Goal: Task Accomplishment & Management: Manage account settings

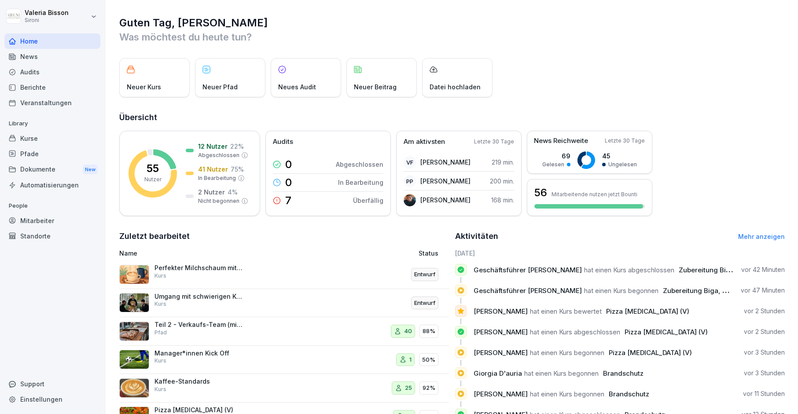
click at [30, 153] on div "Pfade" at bounding box center [52, 153] width 96 height 15
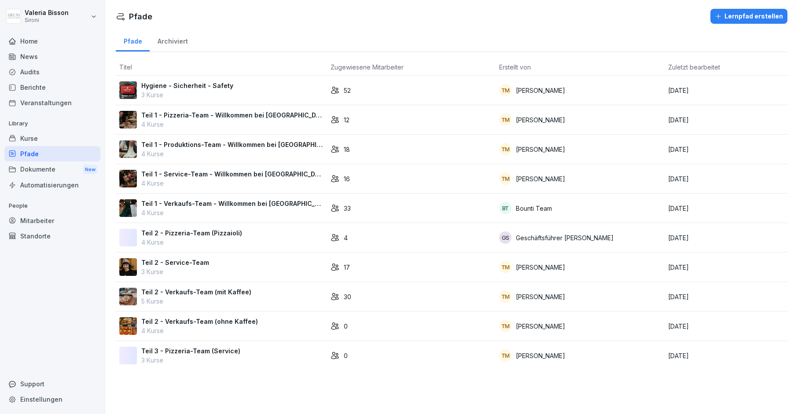
click at [43, 224] on div "Mitarbeiter" at bounding box center [52, 220] width 96 height 15
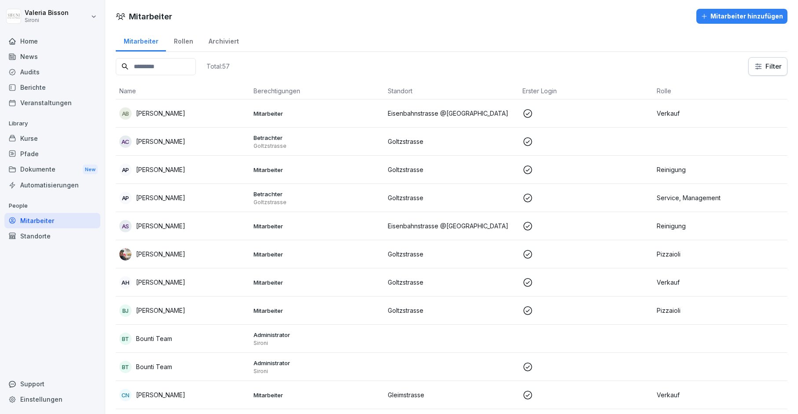
click at [29, 142] on div "Kurse" at bounding box center [52, 138] width 96 height 15
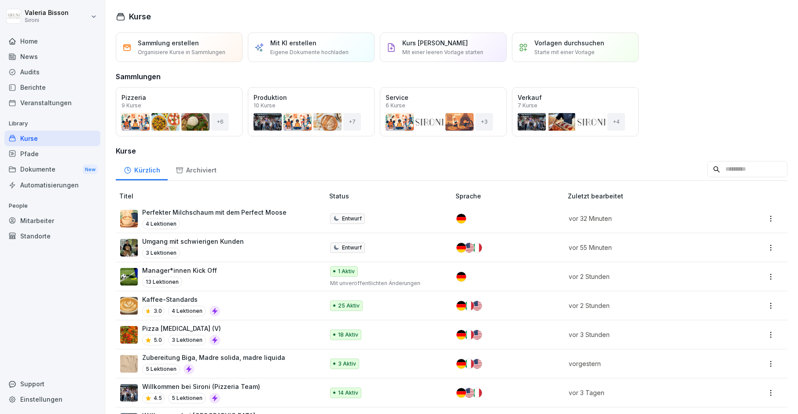
click at [745, 170] on input at bounding box center [747, 169] width 80 height 17
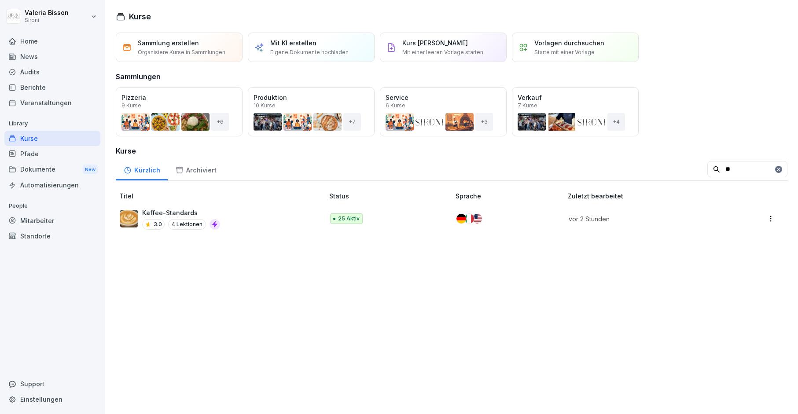
type input "*"
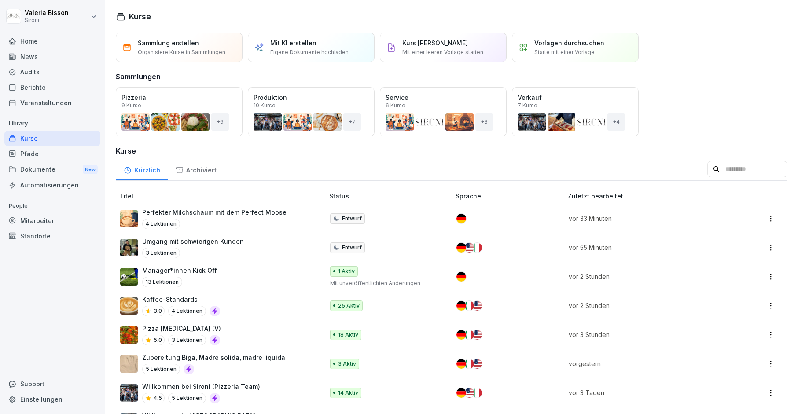
click at [37, 158] on div "Pfade" at bounding box center [52, 153] width 96 height 15
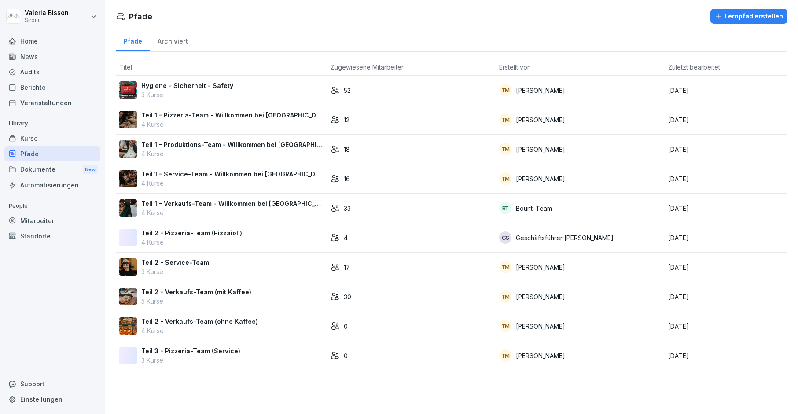
click at [281, 327] on div "Teil 2 - Verkaufs-Team (ohne Kaffee) 4 Kurse" at bounding box center [221, 326] width 204 height 18
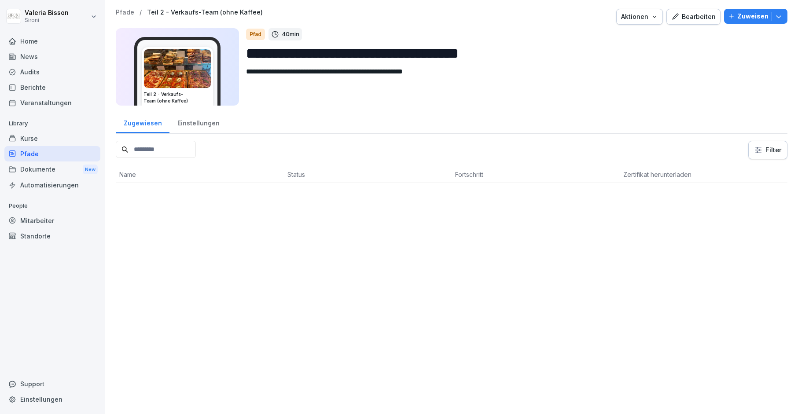
click at [782, 16] on icon "button" at bounding box center [778, 16] width 9 height 9
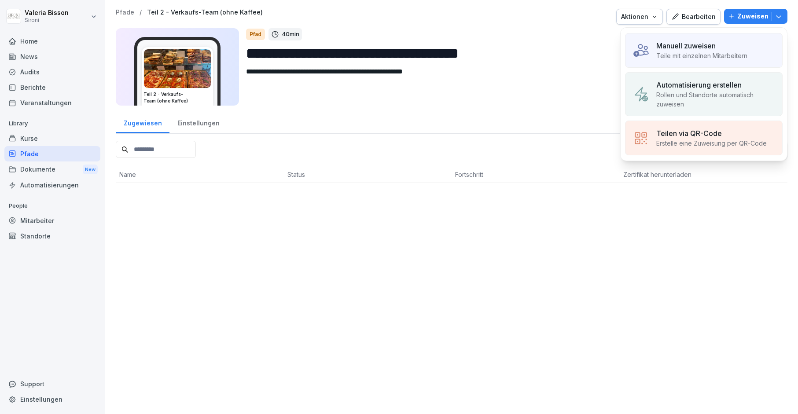
click at [562, 70] on textarea "**********" at bounding box center [513, 86] width 534 height 40
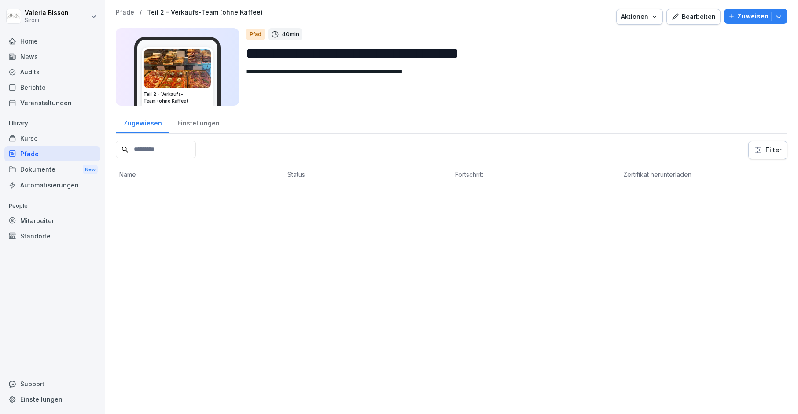
click at [48, 154] on div "Pfade" at bounding box center [52, 153] width 96 height 15
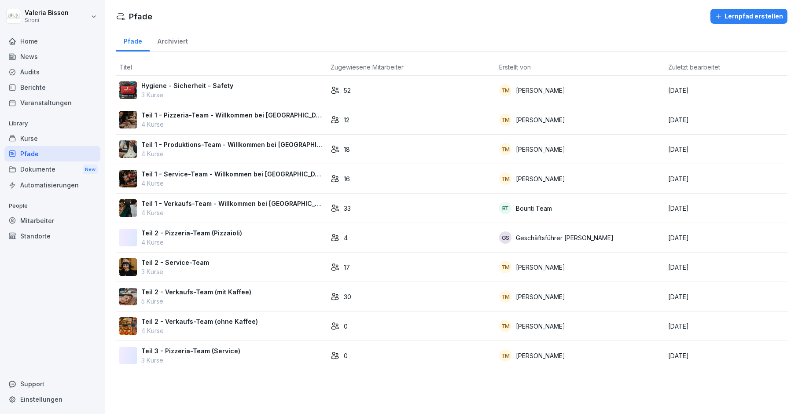
click at [407, 296] on div "30" at bounding box center [411, 296] width 162 height 9
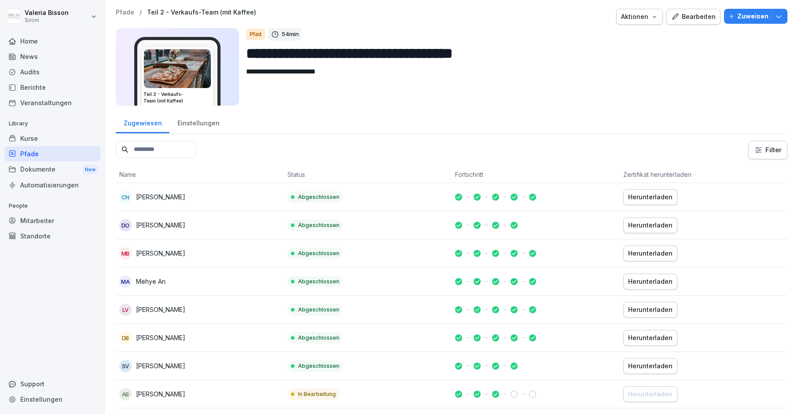
click at [701, 14] on div "Bearbeiten" at bounding box center [693, 17] width 44 height 10
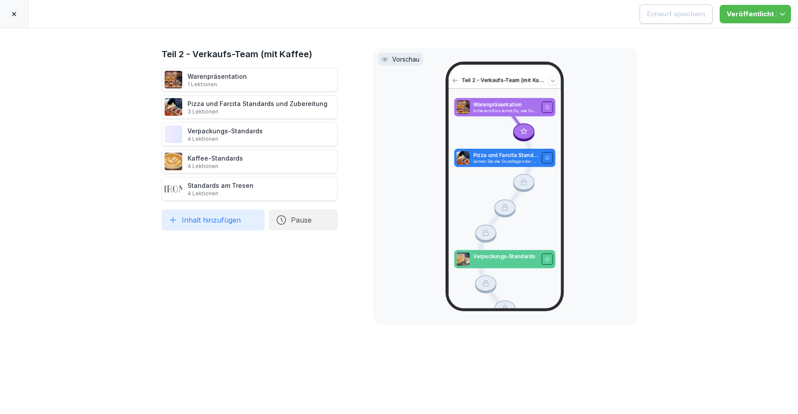
click at [14, 12] on icon at bounding box center [14, 14] width 7 height 7
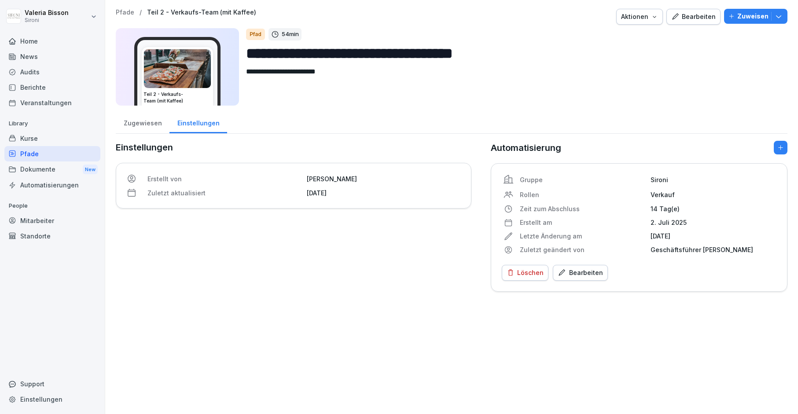
click at [42, 155] on div "Pfade" at bounding box center [52, 153] width 96 height 15
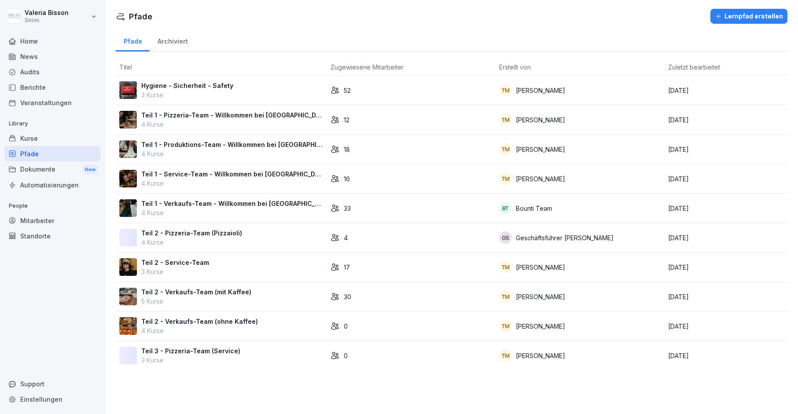
click at [459, 316] on td "0" at bounding box center [411, 326] width 169 height 29
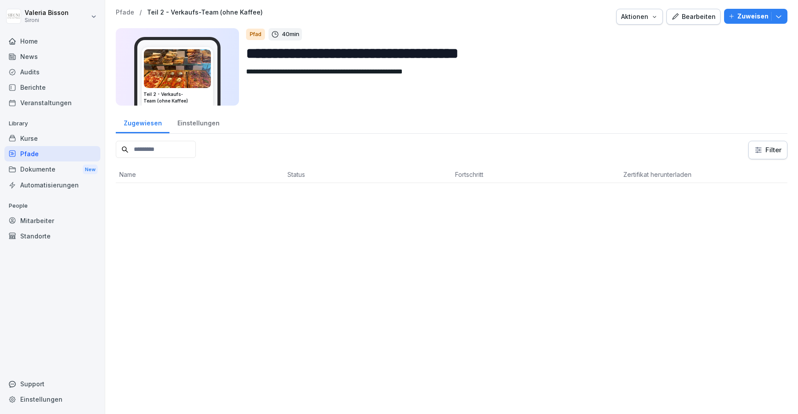
click at [711, 15] on div "Bearbeiten" at bounding box center [693, 17] width 44 height 10
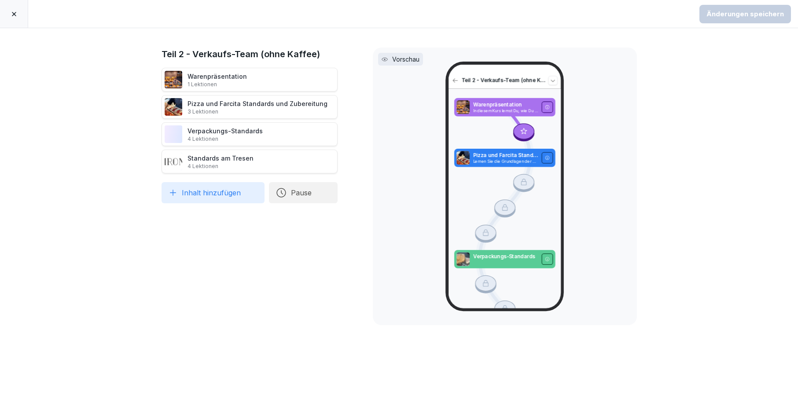
click at [17, 11] on icon at bounding box center [14, 14] width 7 height 7
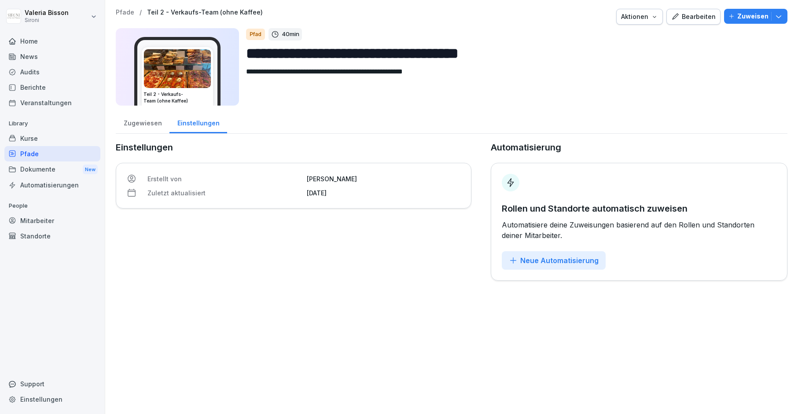
click at [40, 184] on div "Automatisierungen" at bounding box center [52, 184] width 96 height 15
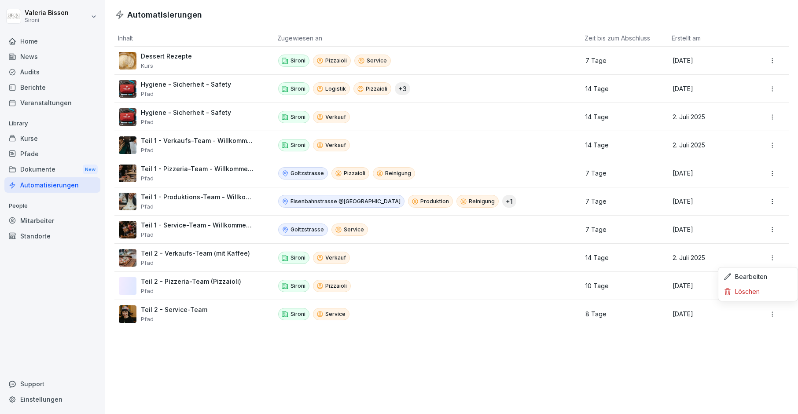
click at [774, 257] on html "Valeria Bisson Sironi Home News Audits Berichte Veranstaltungen Library Kurse P…" at bounding box center [399, 207] width 798 height 414
click at [761, 277] on div "Bearbeiten" at bounding box center [758, 276] width 76 height 15
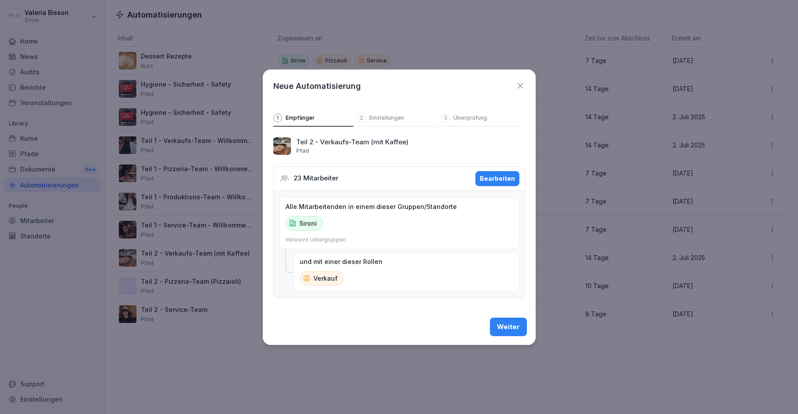
click at [495, 171] on button "Bearbeiten" at bounding box center [497, 178] width 44 height 15
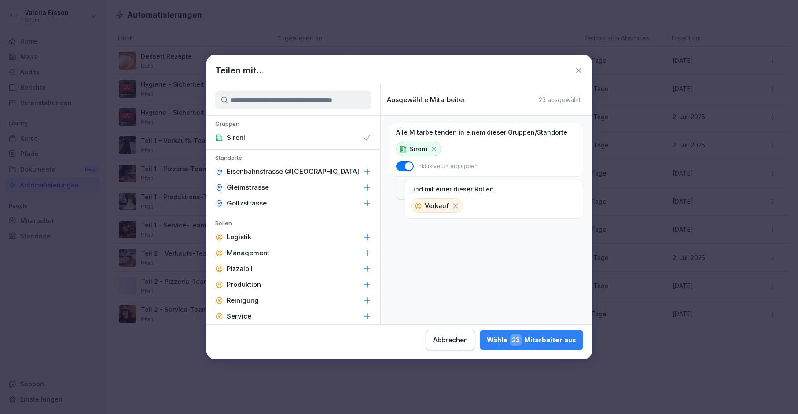
scroll to position [25, 0]
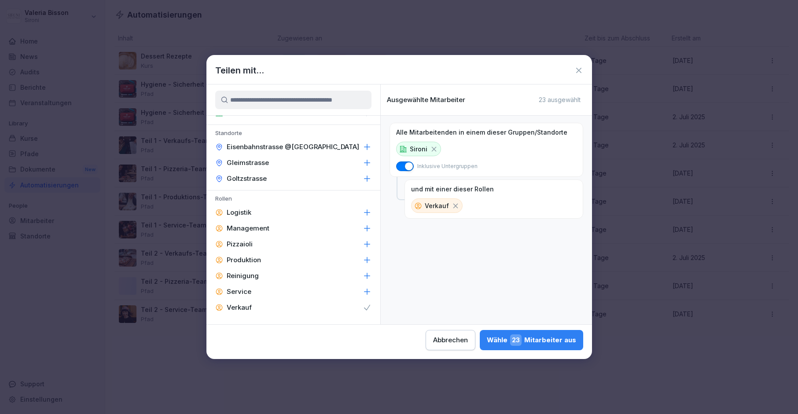
click at [578, 70] on icon at bounding box center [578, 70] width 5 height 5
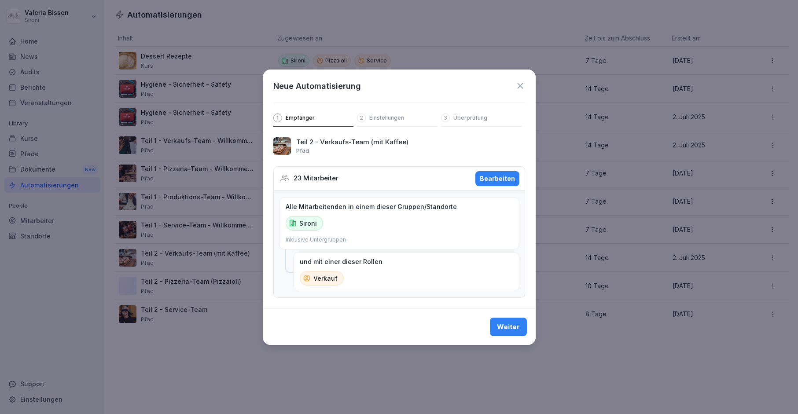
click at [502, 179] on div "Bearbeiten" at bounding box center [497, 179] width 35 height 10
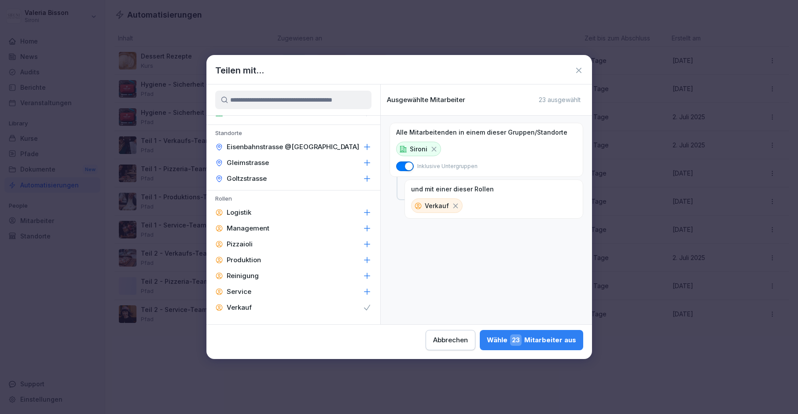
scroll to position [0, 0]
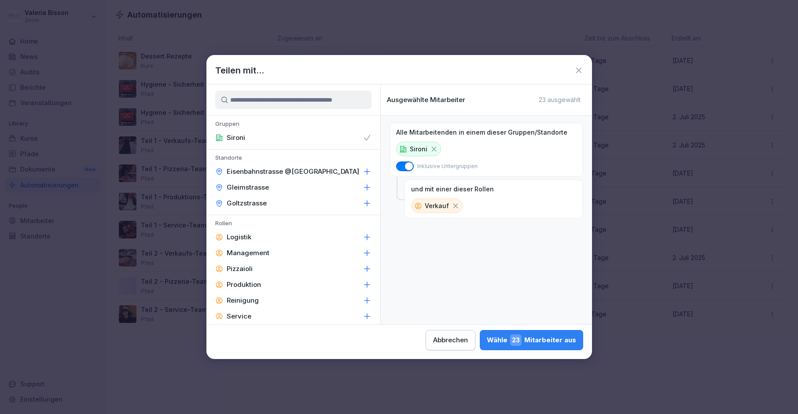
click at [368, 199] on icon at bounding box center [367, 203] width 9 height 9
click at [368, 191] on icon at bounding box center [367, 187] width 9 height 9
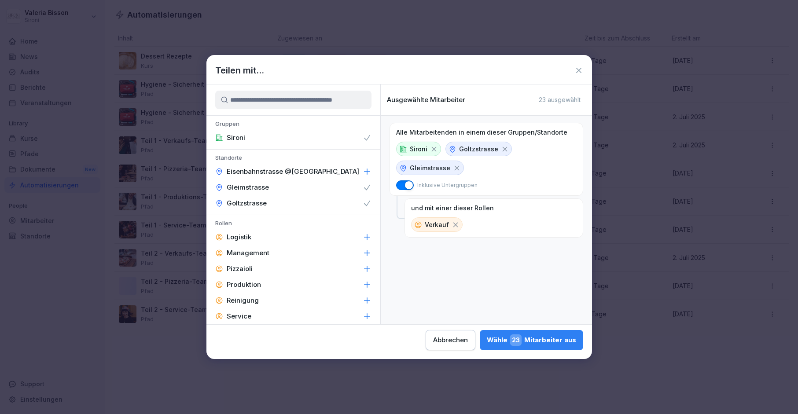
scroll to position [25, 0]
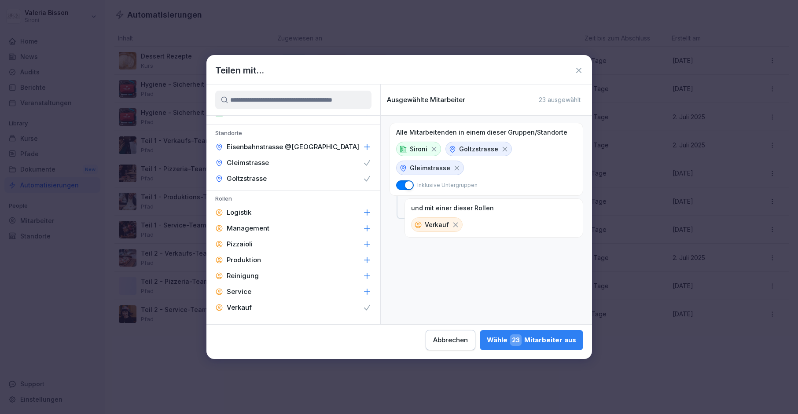
click at [367, 304] on icon at bounding box center [367, 307] width 9 height 9
click at [367, 310] on icon at bounding box center [367, 308] width 6 height 6
click at [503, 149] on icon at bounding box center [505, 149] width 8 height 8
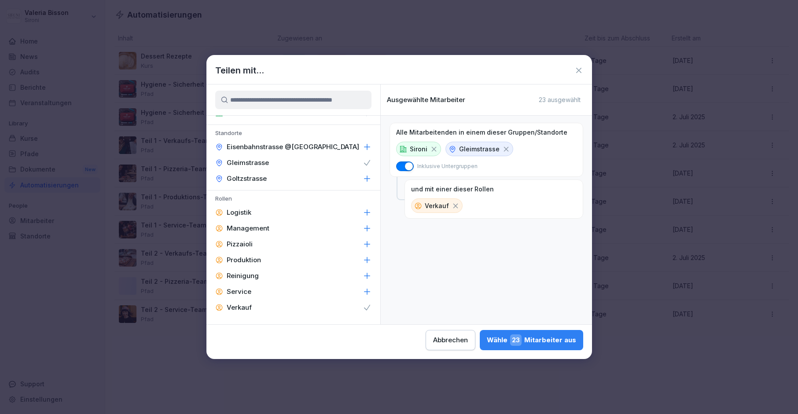
click at [503, 149] on icon at bounding box center [506, 149] width 8 height 8
click at [411, 306] on div "Alle Mitarbeitenden in einem dieser Gruppen/Standorte Sironi Inklusive Untergru…" at bounding box center [486, 220] width 211 height 209
click at [452, 205] on icon at bounding box center [455, 206] width 8 height 8
click at [433, 148] on icon at bounding box center [434, 149] width 8 height 8
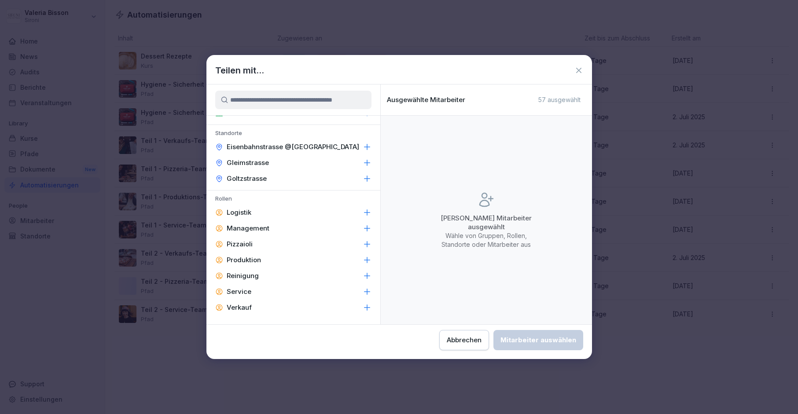
click at [370, 160] on icon at bounding box center [367, 162] width 9 height 9
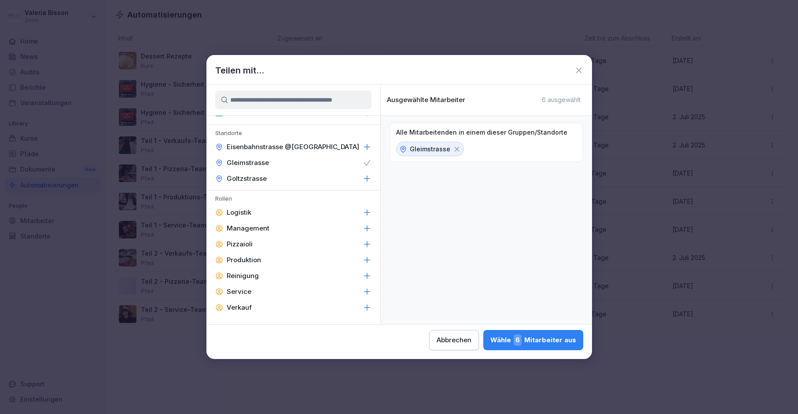
click at [368, 176] on icon at bounding box center [367, 178] width 9 height 9
click at [368, 310] on icon at bounding box center [367, 307] width 9 height 9
click at [533, 340] on div "Wähle 14 Mitarbeiter aus" at bounding box center [532, 339] width 88 height 11
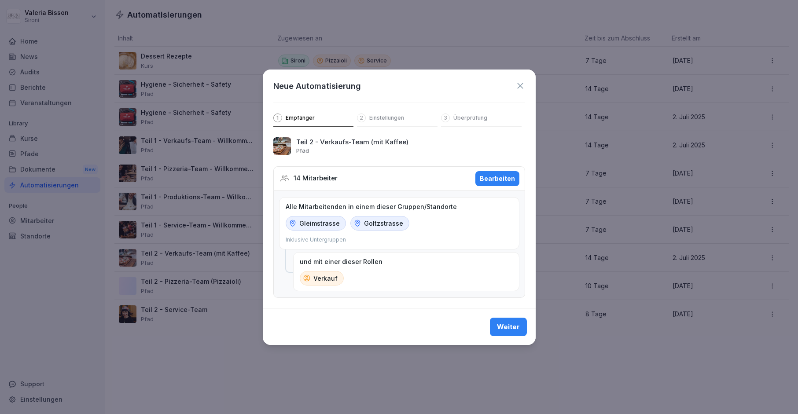
click at [517, 333] on button "Weiter" at bounding box center [508, 327] width 37 height 18
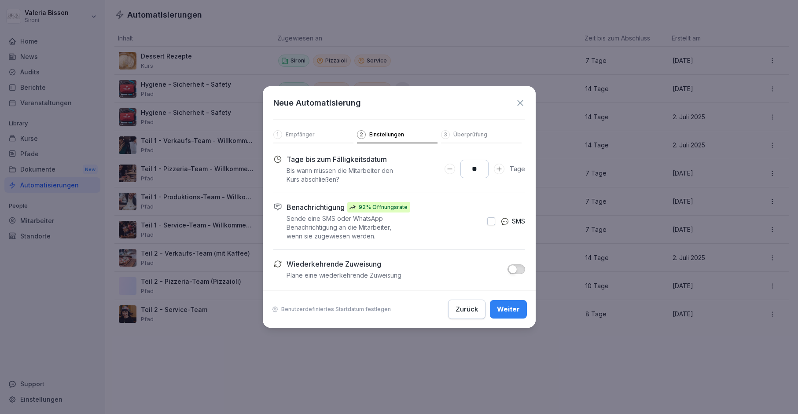
click at [514, 316] on button "Weiter" at bounding box center [508, 309] width 37 height 18
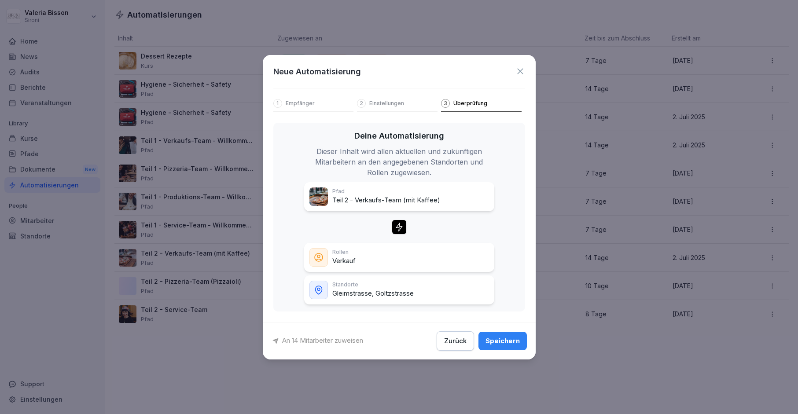
click at [510, 339] on div "Speichern" at bounding box center [502, 341] width 34 height 10
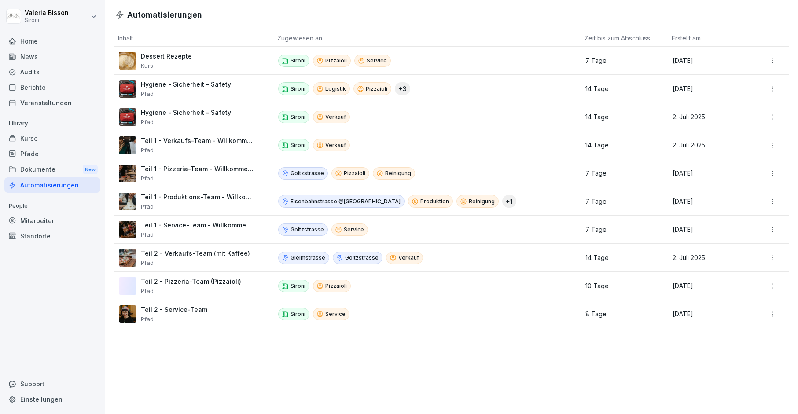
click at [33, 154] on div "Pfade" at bounding box center [52, 153] width 96 height 15
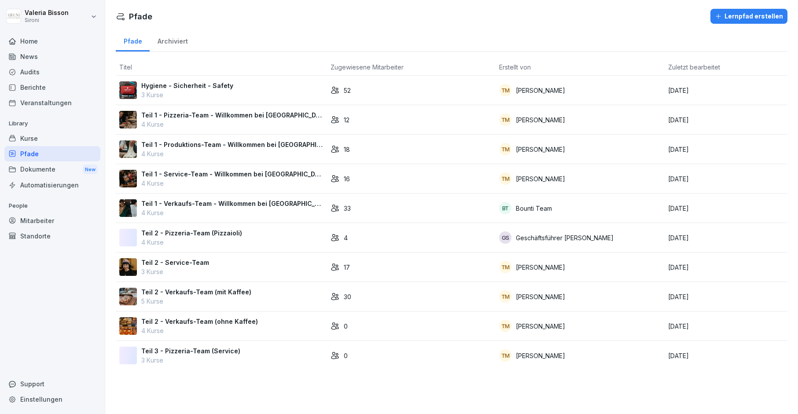
click at [378, 318] on td "0" at bounding box center [411, 326] width 169 height 29
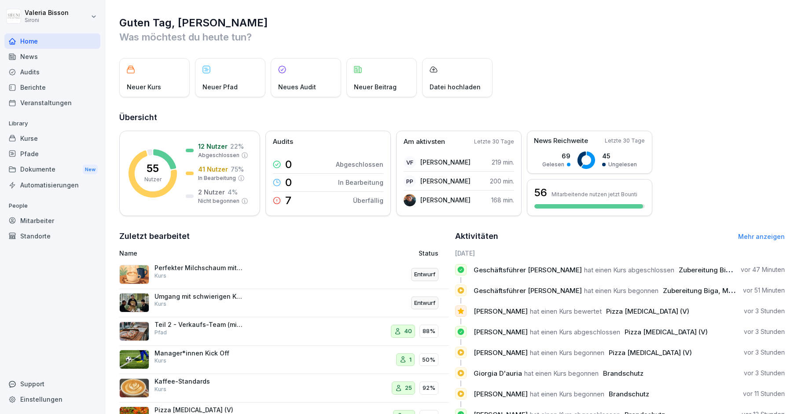
click at [37, 220] on div "Mitarbeiter" at bounding box center [52, 220] width 96 height 15
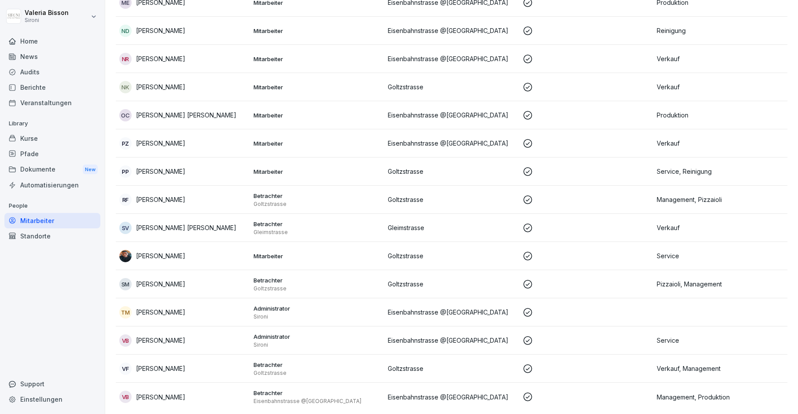
scroll to position [1299, 0]
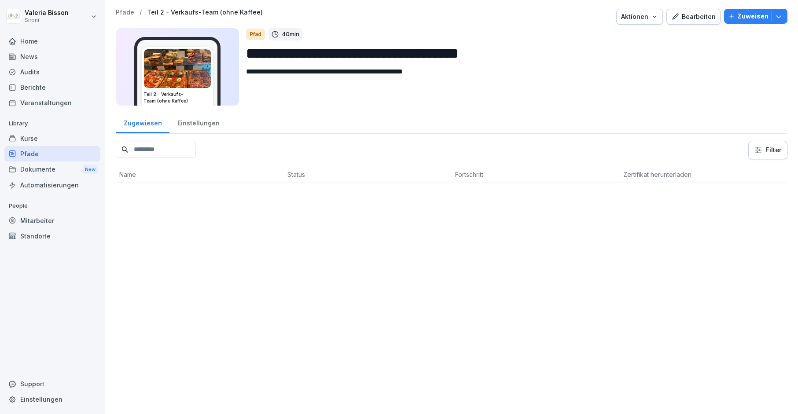
click at [778, 18] on icon "button" at bounding box center [778, 16] width 9 height 9
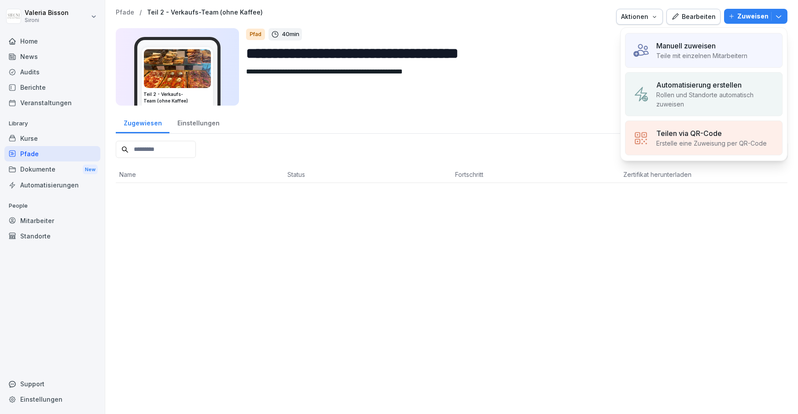
click at [698, 91] on p "Rollen und Standorte automatisch zuweisen" at bounding box center [715, 99] width 119 height 18
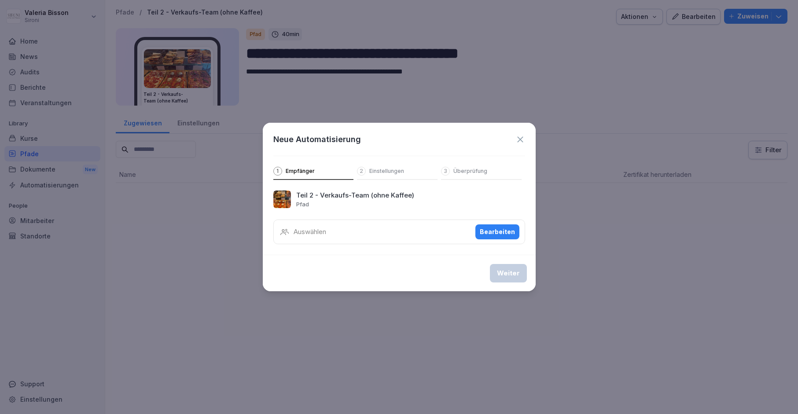
click at [326, 228] on p "Auswählen" at bounding box center [310, 232] width 33 height 10
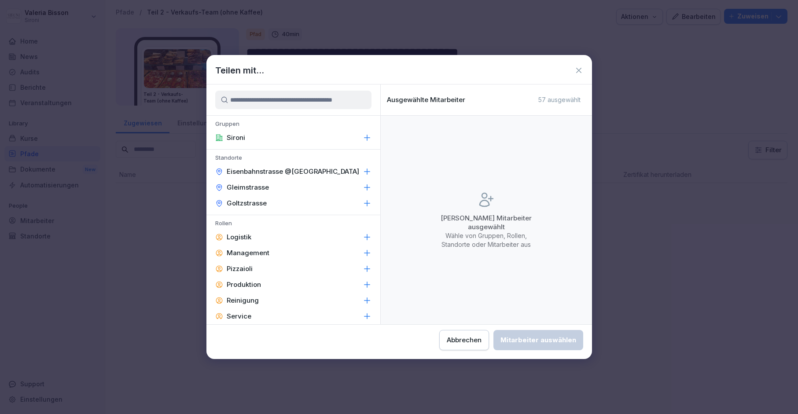
click at [368, 169] on icon at bounding box center [367, 171] width 9 height 9
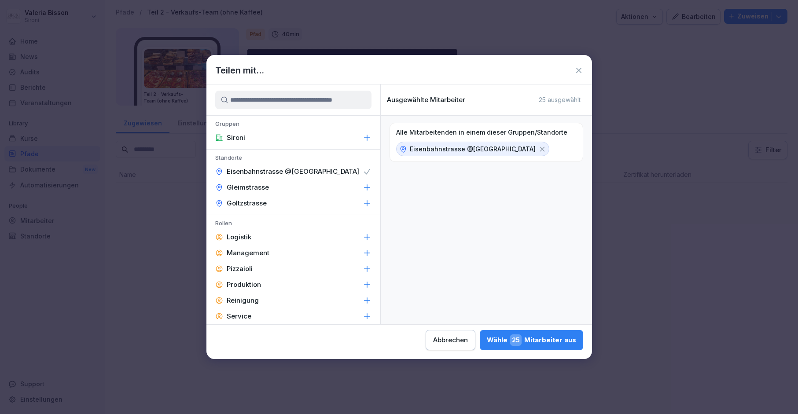
scroll to position [25, 0]
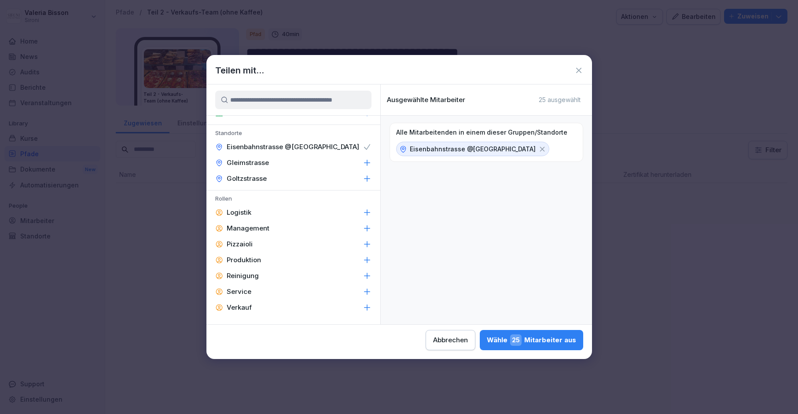
click at [364, 308] on icon at bounding box center [367, 308] width 6 height 6
click at [538, 338] on div "Wähle 10 Mitarbeiter aus" at bounding box center [532, 339] width 88 height 11
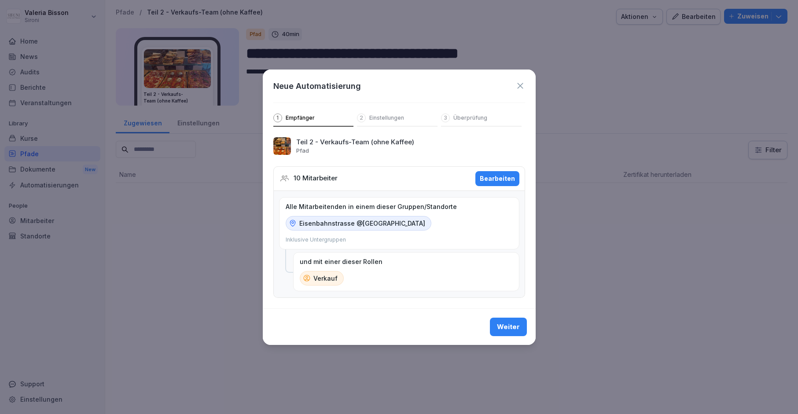
click at [510, 324] on div "Weiter" at bounding box center [508, 327] width 23 height 10
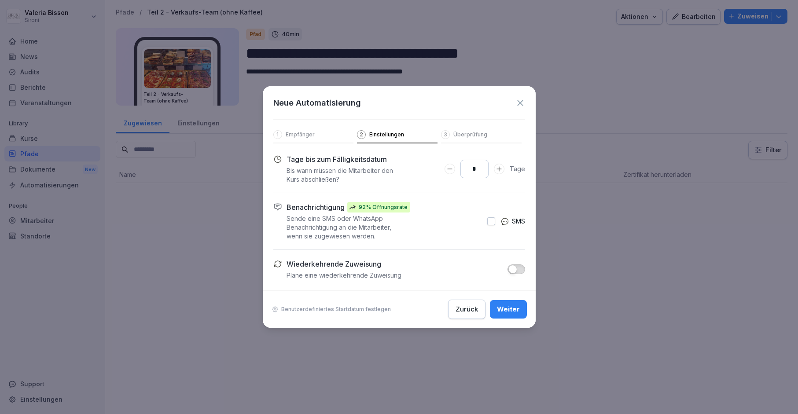
click at [483, 167] on input "*" at bounding box center [474, 169] width 28 height 18
click at [306, 310] on p "Benutzerdefiniertes Startdatum festlegen" at bounding box center [336, 309] width 110 height 7
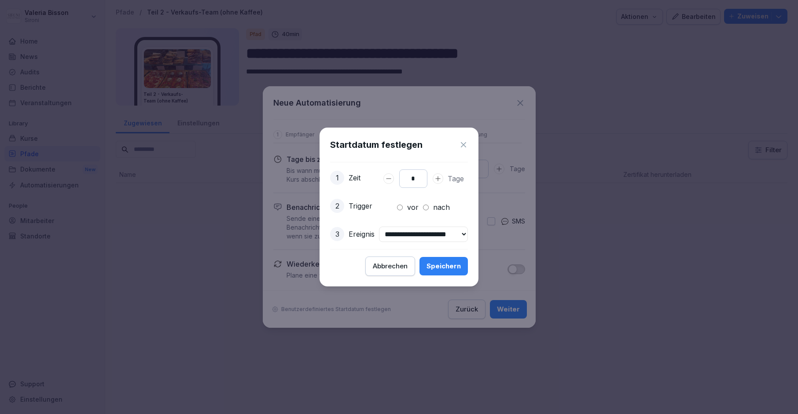
type input "*"
click at [460, 270] on div "Speichern" at bounding box center [443, 266] width 34 height 10
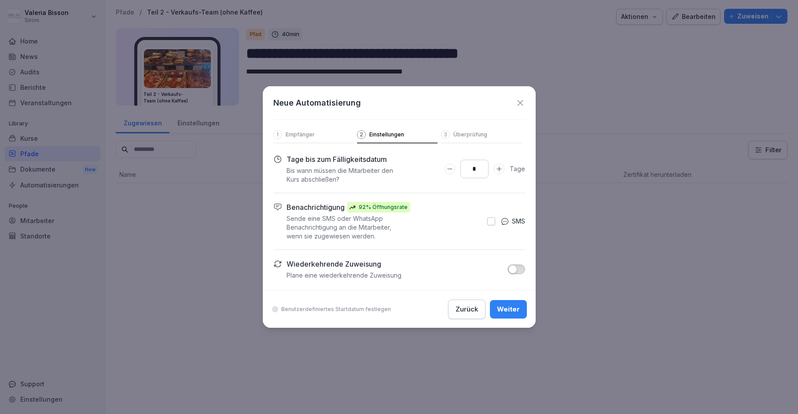
click at [481, 171] on input "*" at bounding box center [474, 169] width 28 height 18
type input "**"
click at [510, 308] on div "Weiter" at bounding box center [508, 310] width 23 height 10
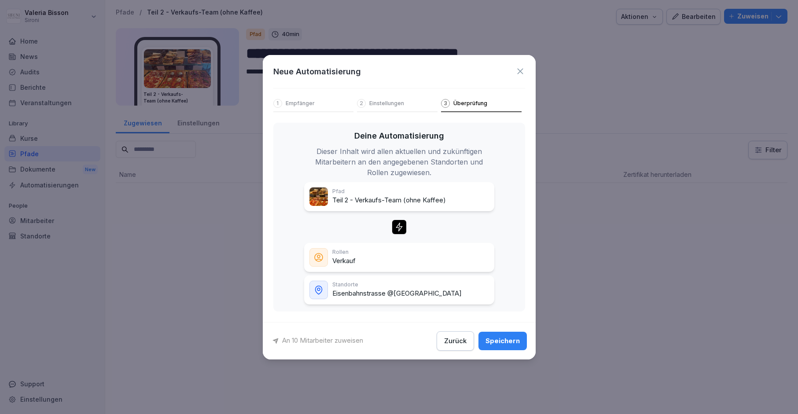
click at [509, 340] on div "Speichern" at bounding box center [502, 341] width 34 height 10
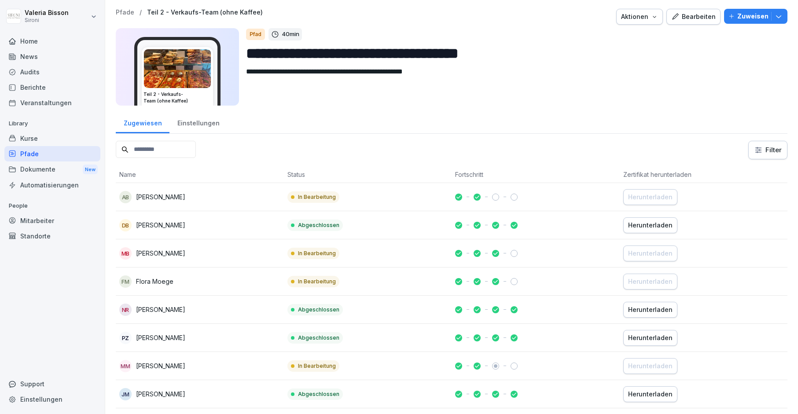
click at [48, 154] on div "Pfade" at bounding box center [52, 153] width 96 height 15
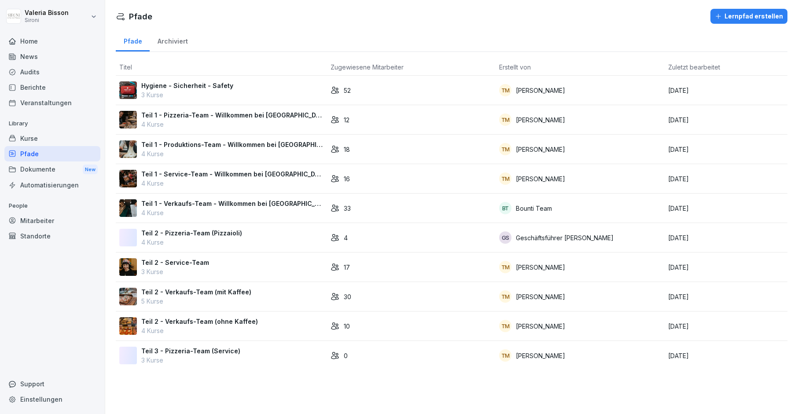
click at [370, 297] on div "30" at bounding box center [411, 296] width 162 height 9
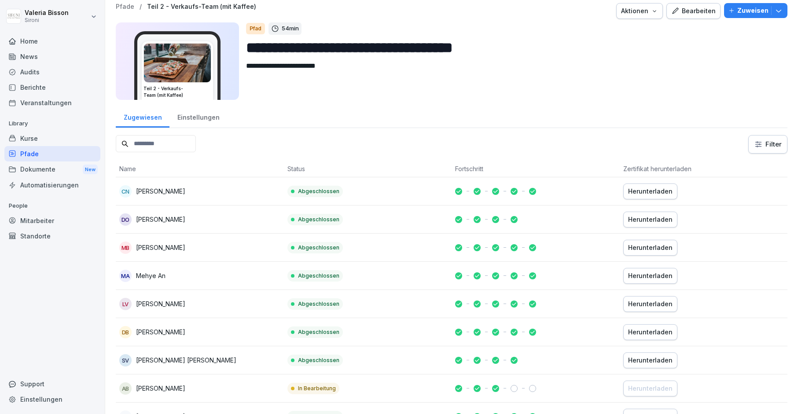
scroll to position [6, 0]
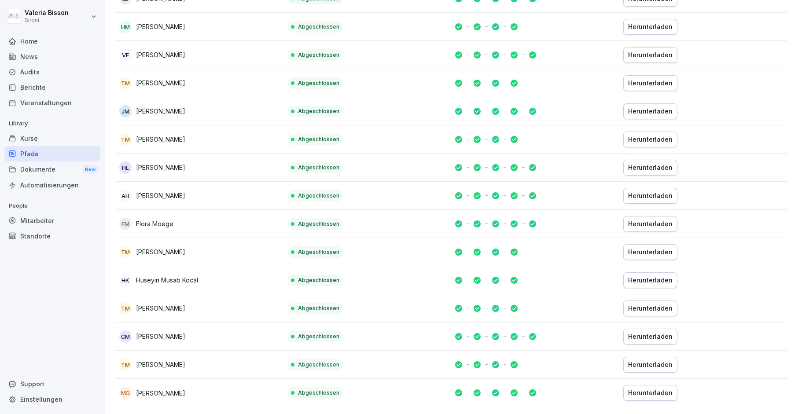
scroll to position [623, 0]
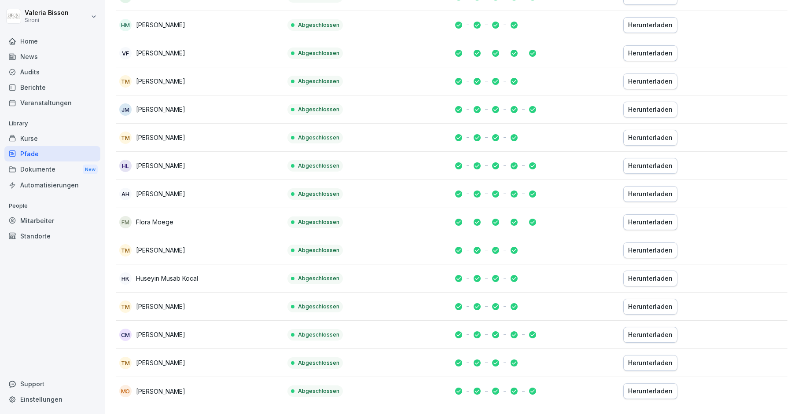
click at [28, 147] on div "Pfade" at bounding box center [52, 153] width 96 height 15
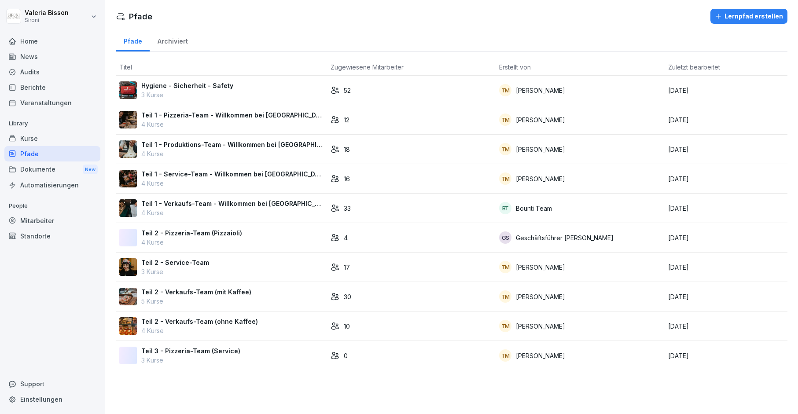
click at [432, 327] on div "10" at bounding box center [411, 326] width 162 height 9
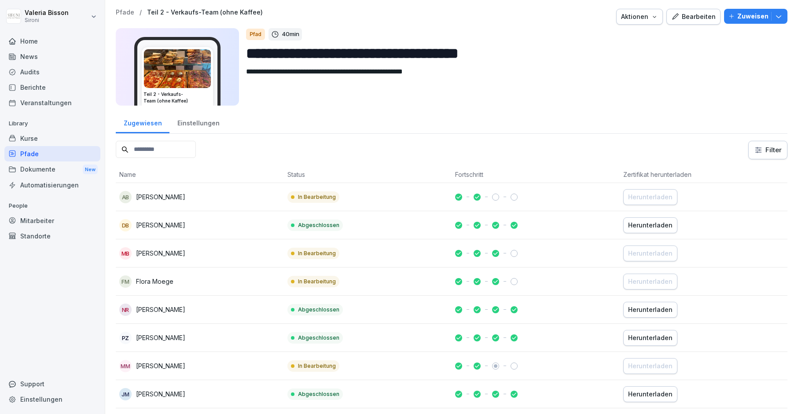
click at [696, 15] on div "Bearbeiten" at bounding box center [693, 17] width 44 height 10
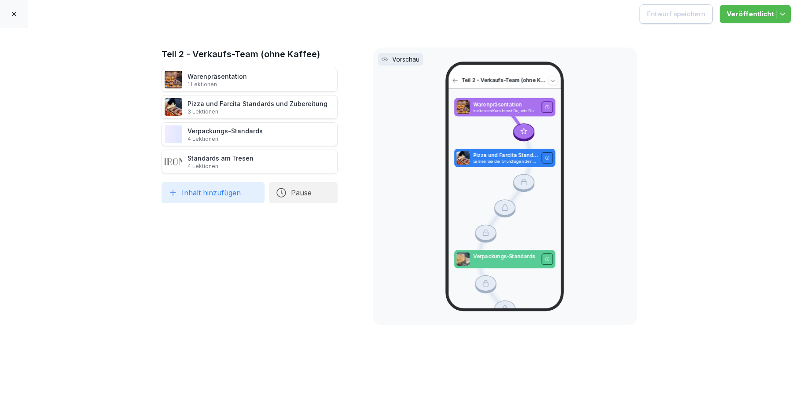
click at [11, 17] on icon at bounding box center [14, 14] width 7 height 7
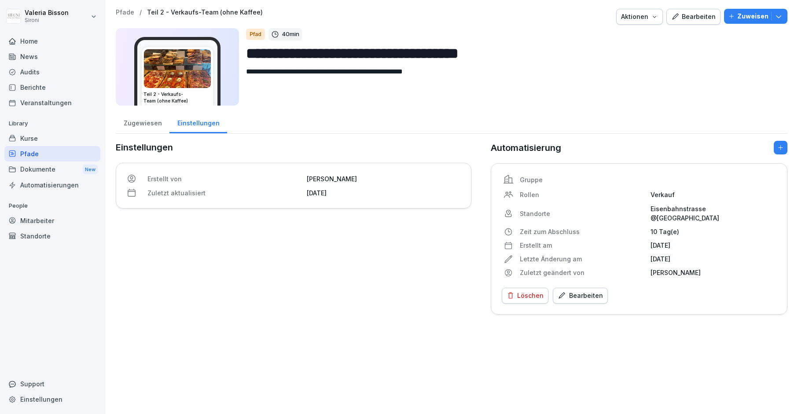
click at [29, 138] on div "Kurse" at bounding box center [52, 138] width 96 height 15
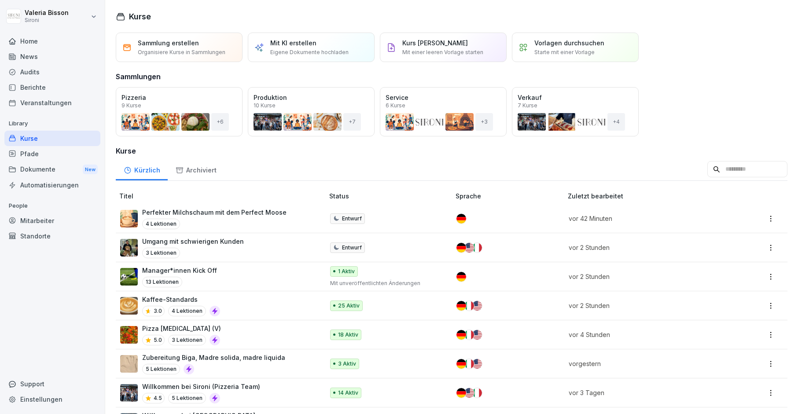
click at [752, 165] on input at bounding box center [747, 169] width 80 height 17
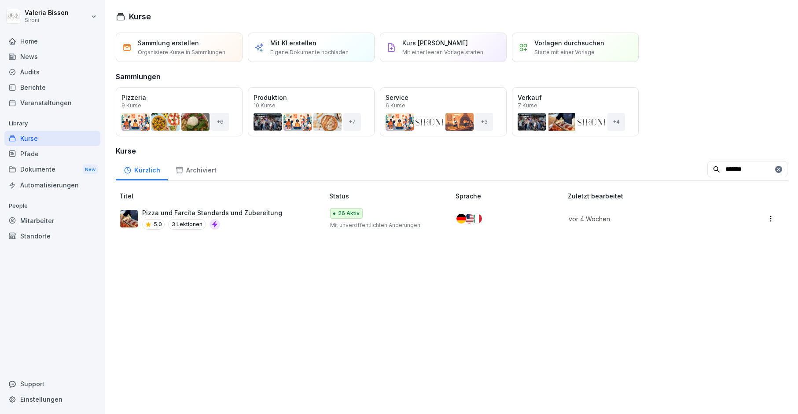
type input "*******"
click at [279, 214] on div "Pizza und Farcita Standards und Zubereitung 5.0 3 Lektionen" at bounding box center [217, 219] width 195 height 22
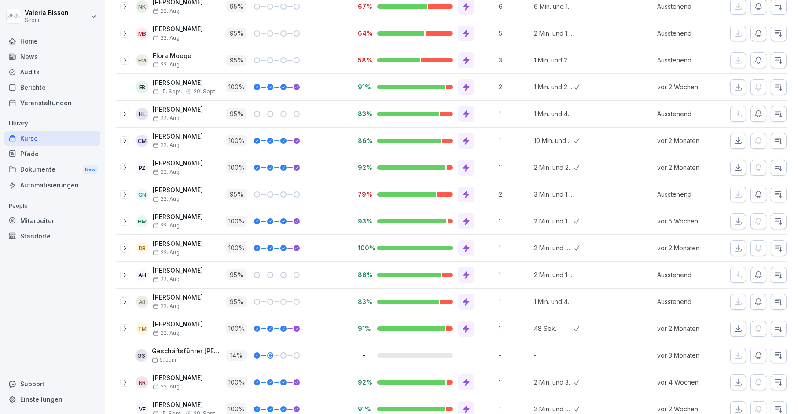
scroll to position [380, 0]
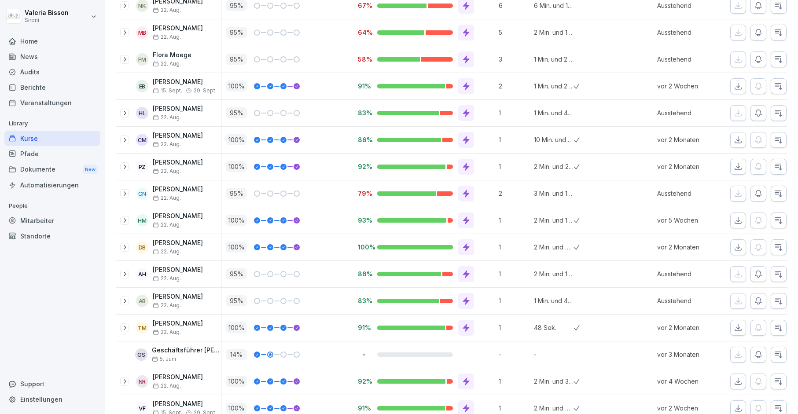
click at [124, 302] on icon at bounding box center [124, 300] width 7 height 7
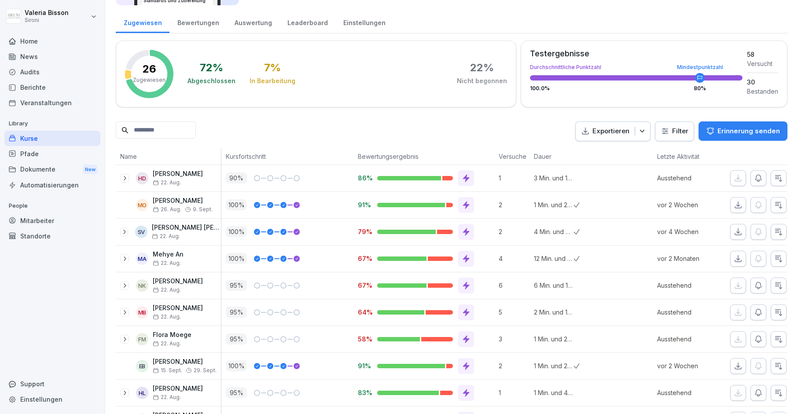
scroll to position [0, 0]
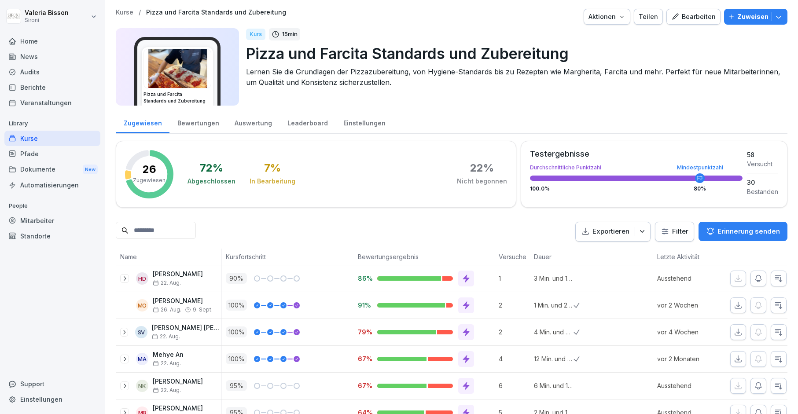
click at [127, 278] on icon at bounding box center [124, 278] width 7 height 7
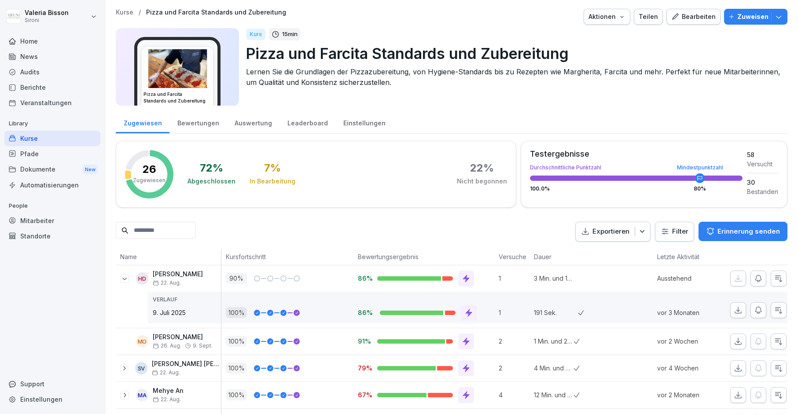
click at [242, 237] on div "Exportieren Filter Erinnerung senden" at bounding box center [451, 232] width 671 height 20
